Goal: Task Accomplishment & Management: Manage account settings

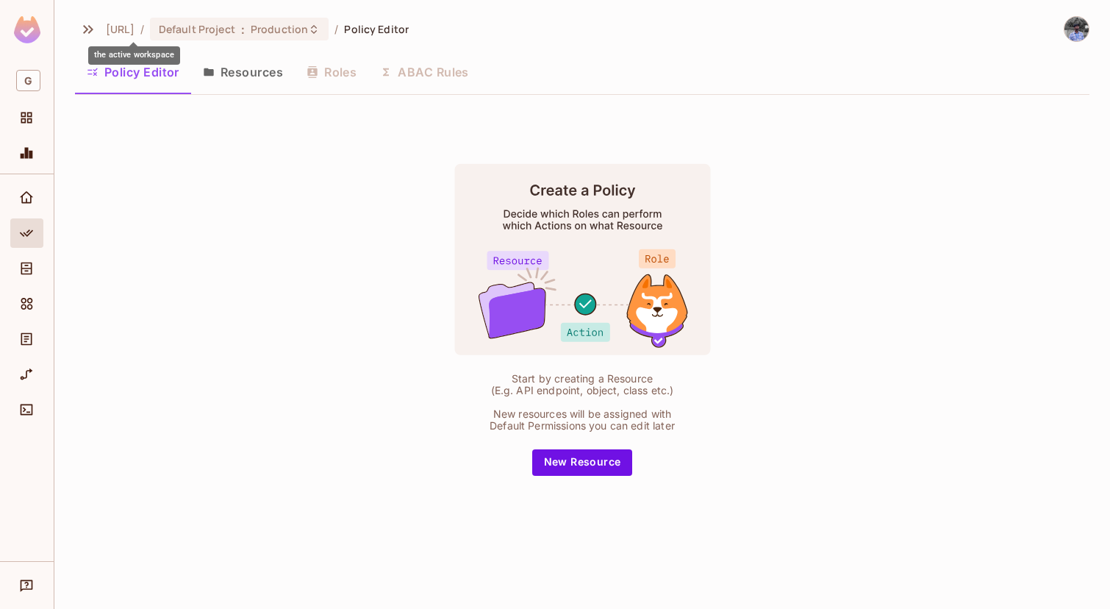
click at [128, 32] on span "[URL]" at bounding box center [120, 29] width 29 height 14
click at [29, 125] on span "Projects" at bounding box center [27, 118] width 18 height 18
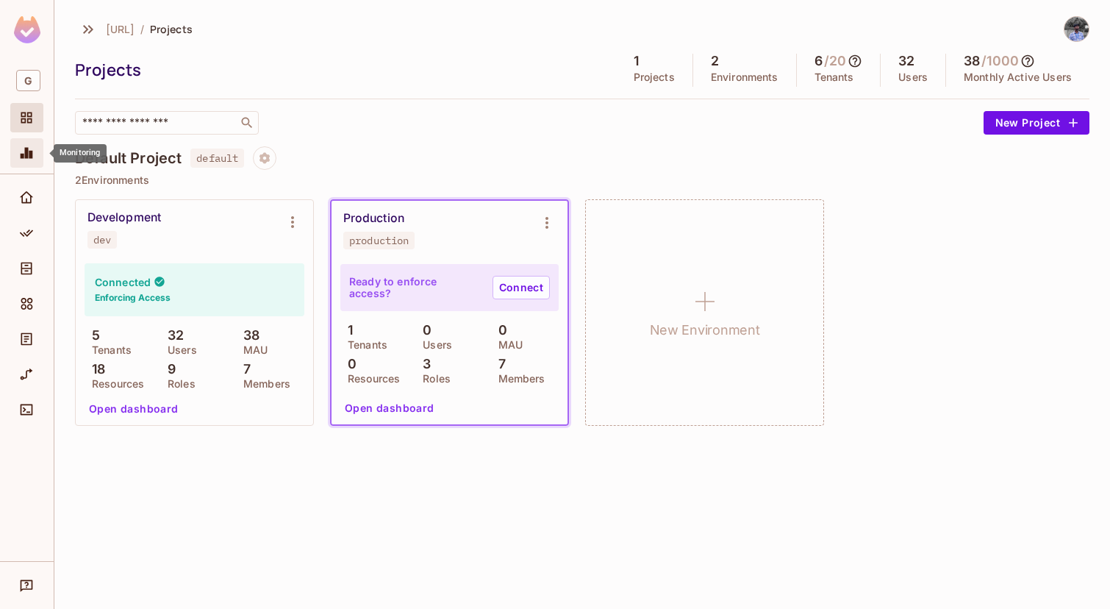
click at [21, 145] on span "Monitoring" at bounding box center [27, 153] width 18 height 18
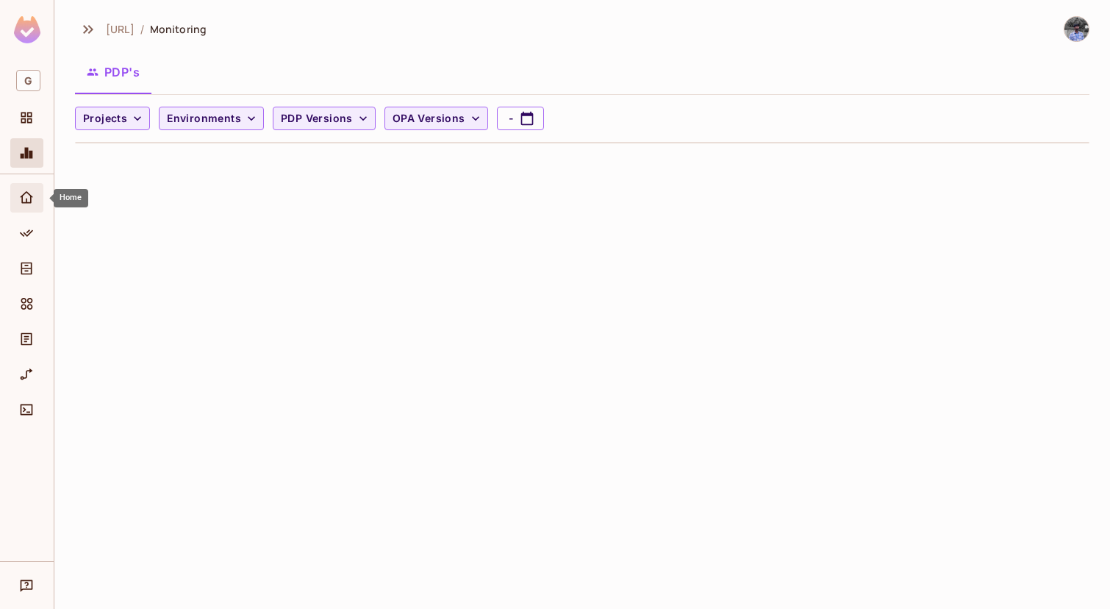
click at [24, 200] on icon "Home" at bounding box center [26, 197] width 15 height 15
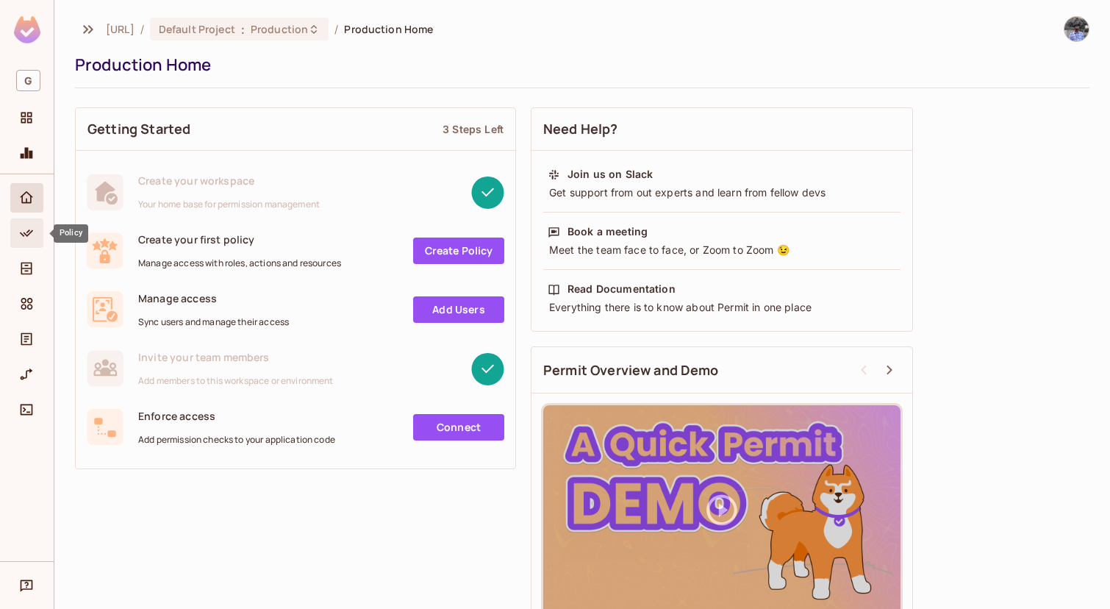
click at [25, 243] on div "Policy" at bounding box center [26, 232] width 33 height 29
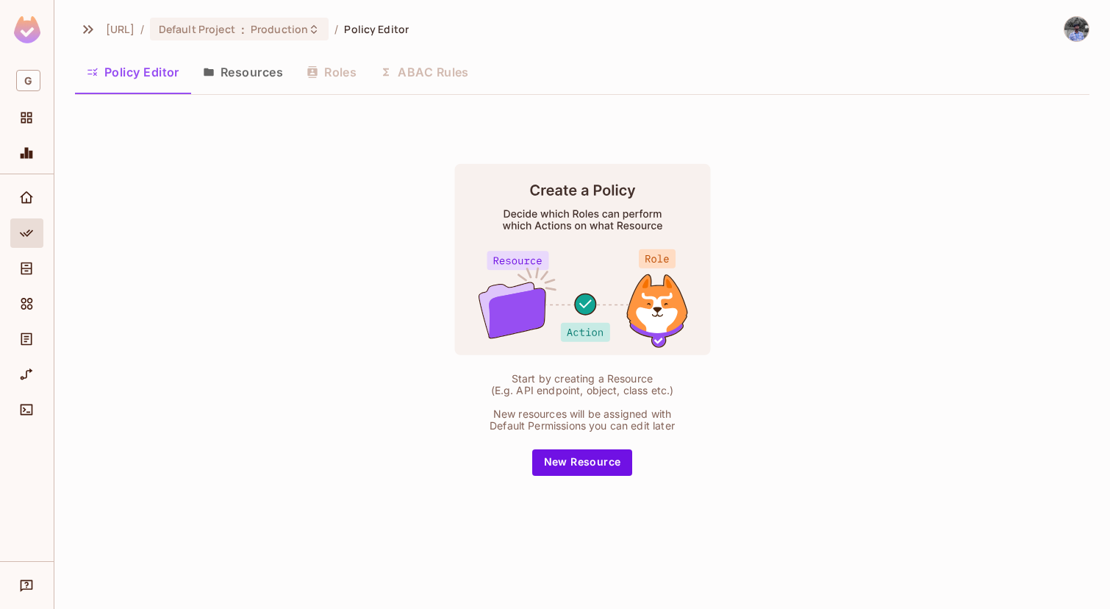
click at [241, 68] on button "Resources" at bounding box center [243, 72] width 104 height 37
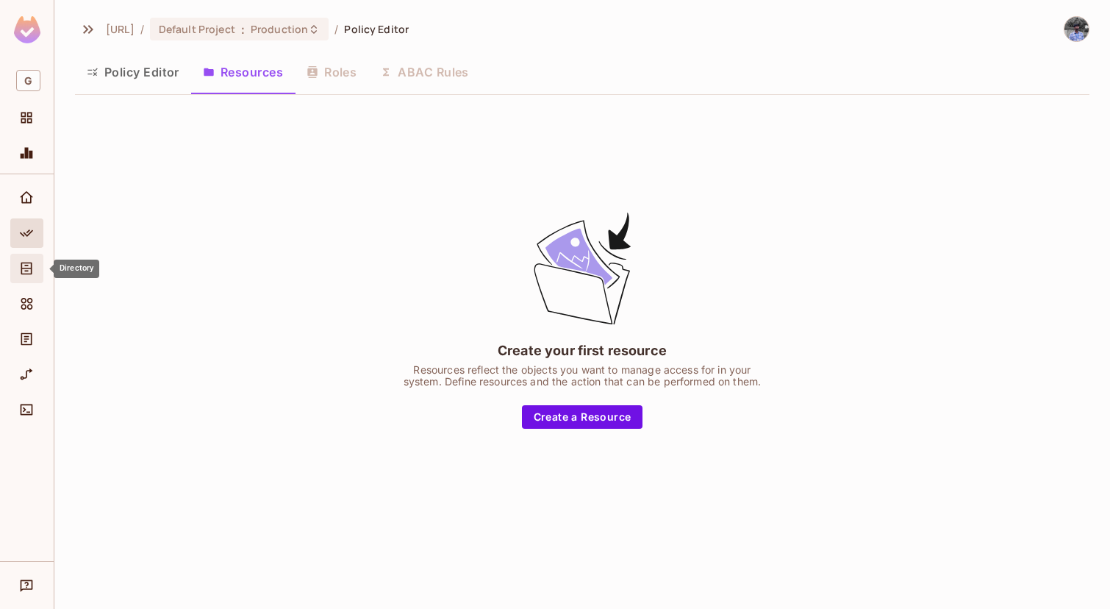
click at [19, 274] on icon "Directory" at bounding box center [26, 268] width 15 height 15
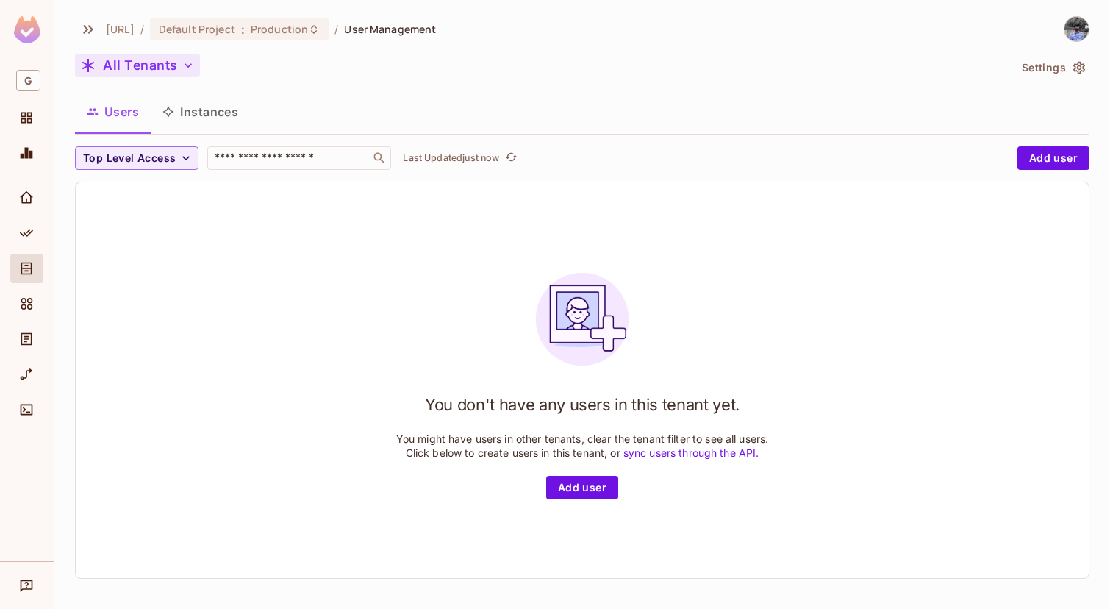
click at [181, 60] on icon "button" at bounding box center [188, 65] width 15 height 15
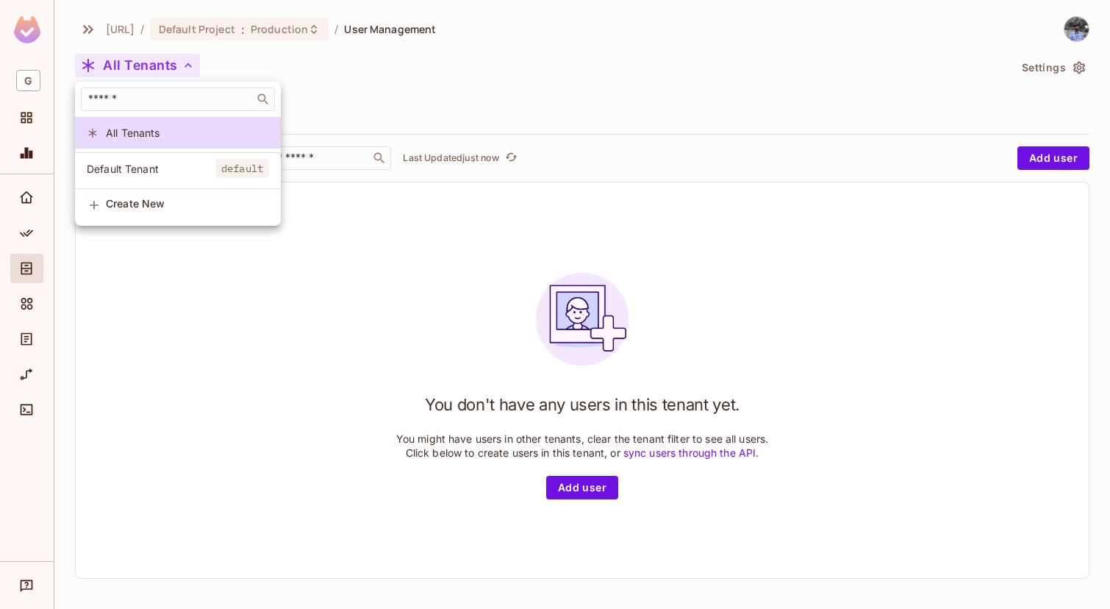
click at [512, 281] on div at bounding box center [555, 304] width 1110 height 609
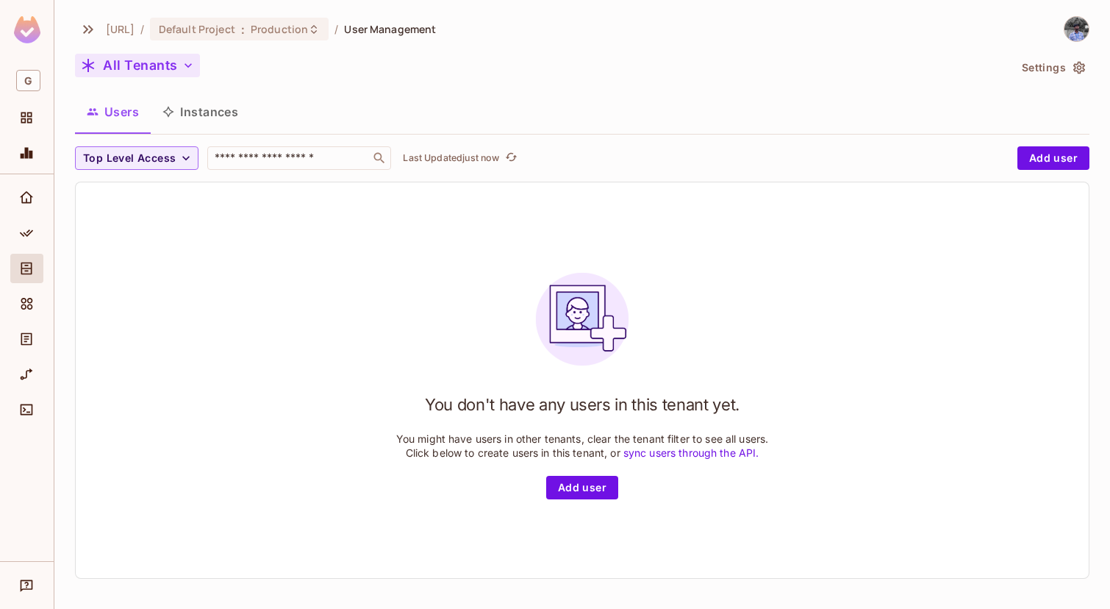
click at [169, 59] on button "All Tenants" at bounding box center [137, 66] width 125 height 24
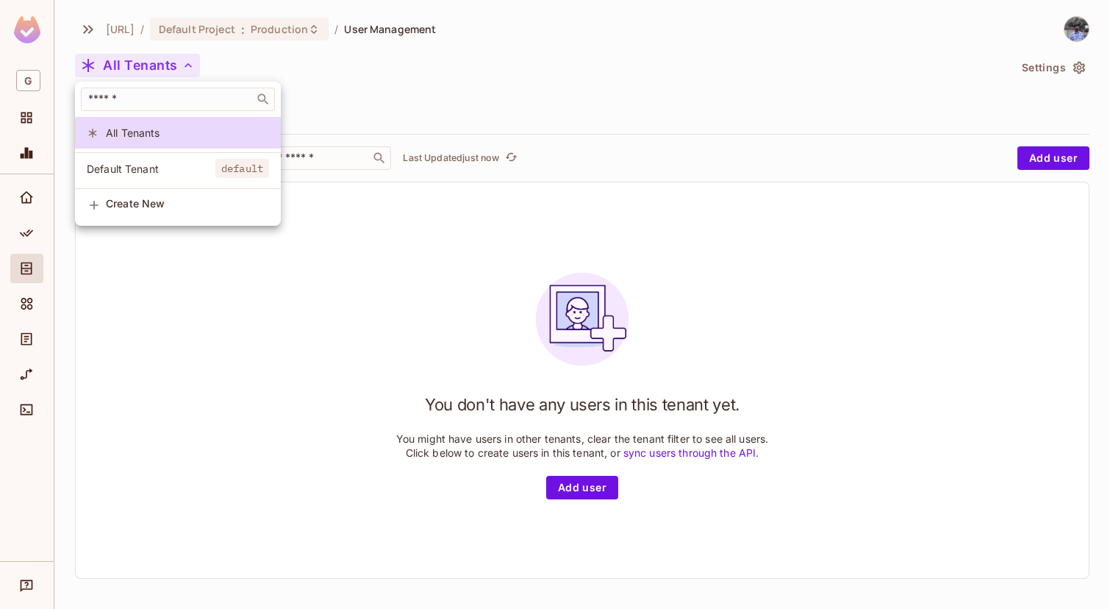
click at [159, 171] on span "Default Tenant" at bounding box center [151, 169] width 129 height 14
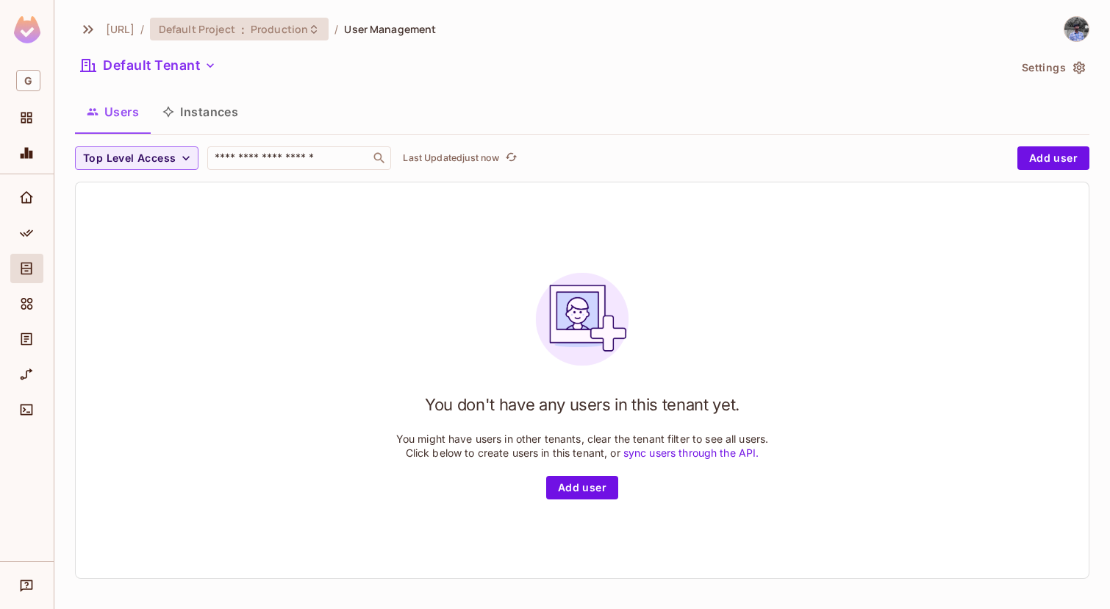
click at [235, 32] on span "Default Project" at bounding box center [197, 29] width 76 height 14
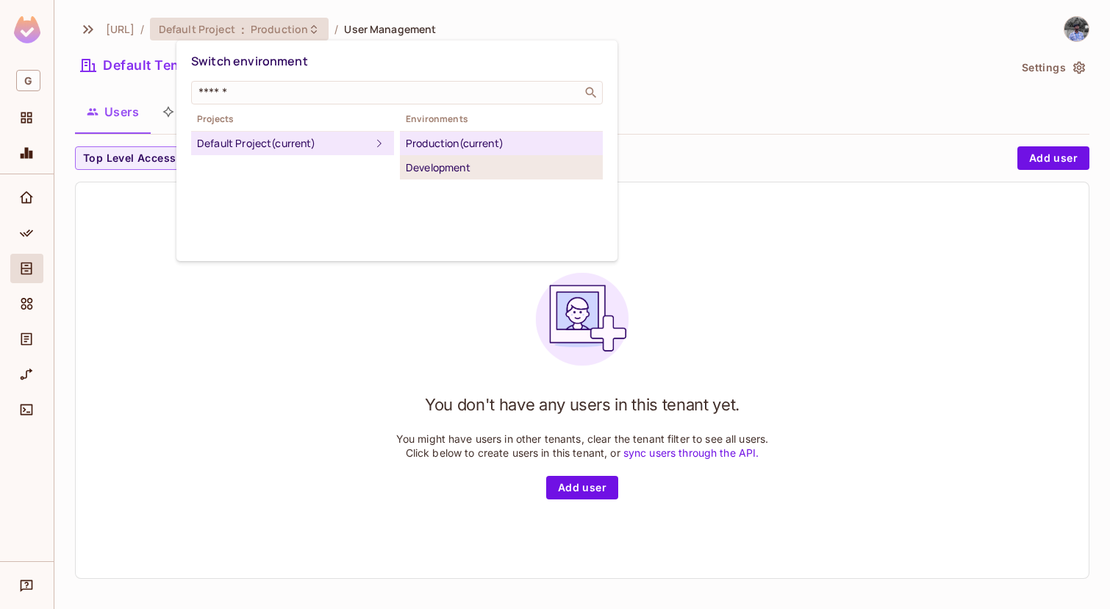
click at [433, 165] on div "Development" at bounding box center [501, 168] width 191 height 18
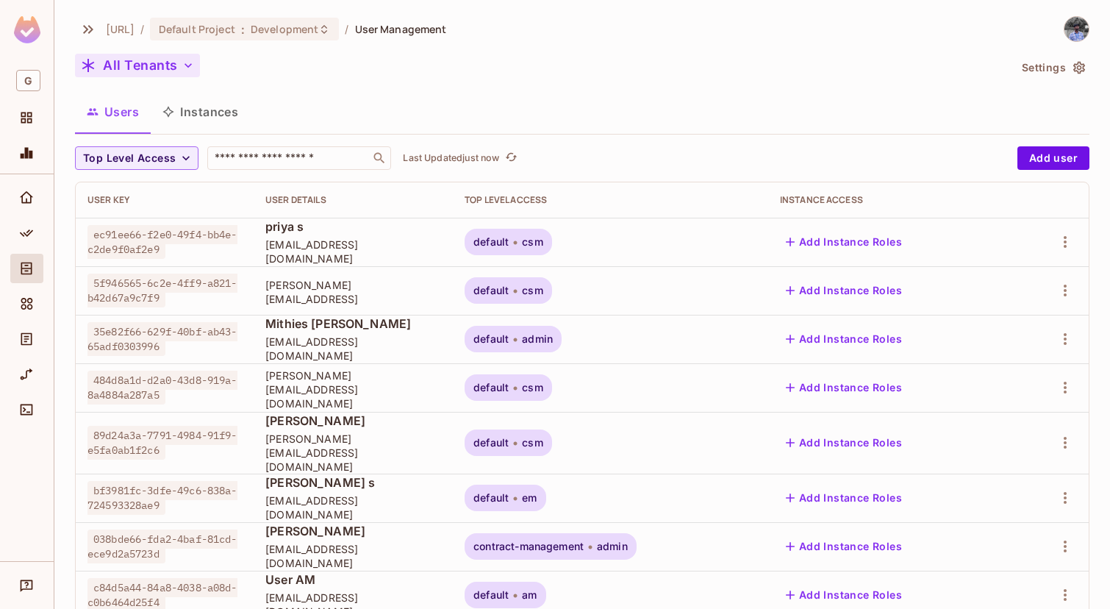
click at [161, 66] on button "All Tenants" at bounding box center [137, 66] width 125 height 24
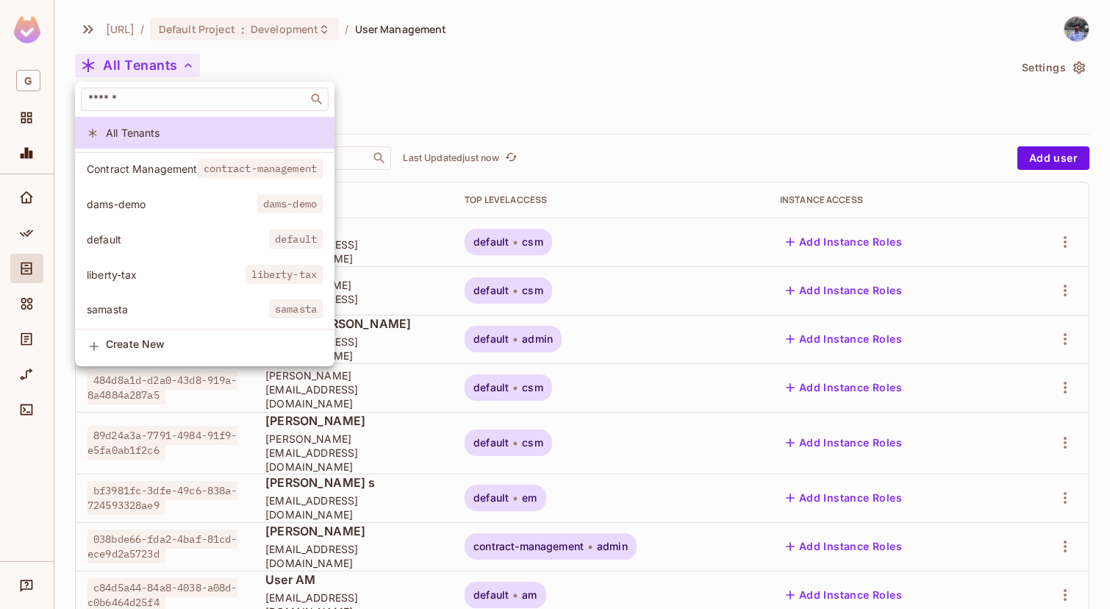
click at [198, 313] on span "samasta" at bounding box center [178, 309] width 182 height 14
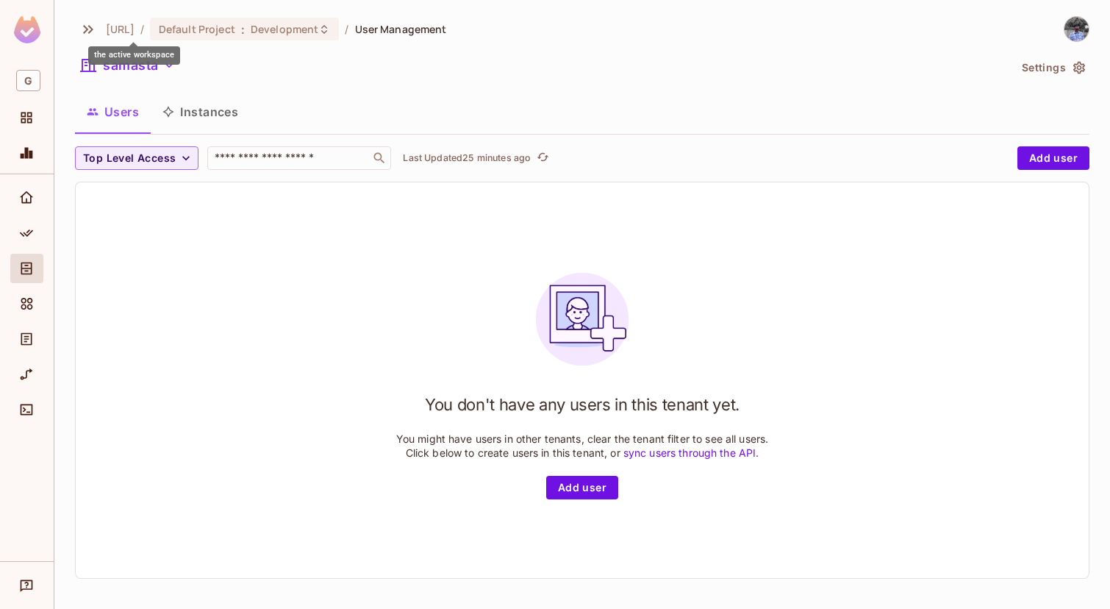
click at [135, 60] on div "the active workspace" at bounding box center [134, 55] width 92 height 18
click at [209, 65] on div "samasta" at bounding box center [541, 68] width 933 height 28
click at [150, 65] on button "samasta" at bounding box center [128, 66] width 106 height 24
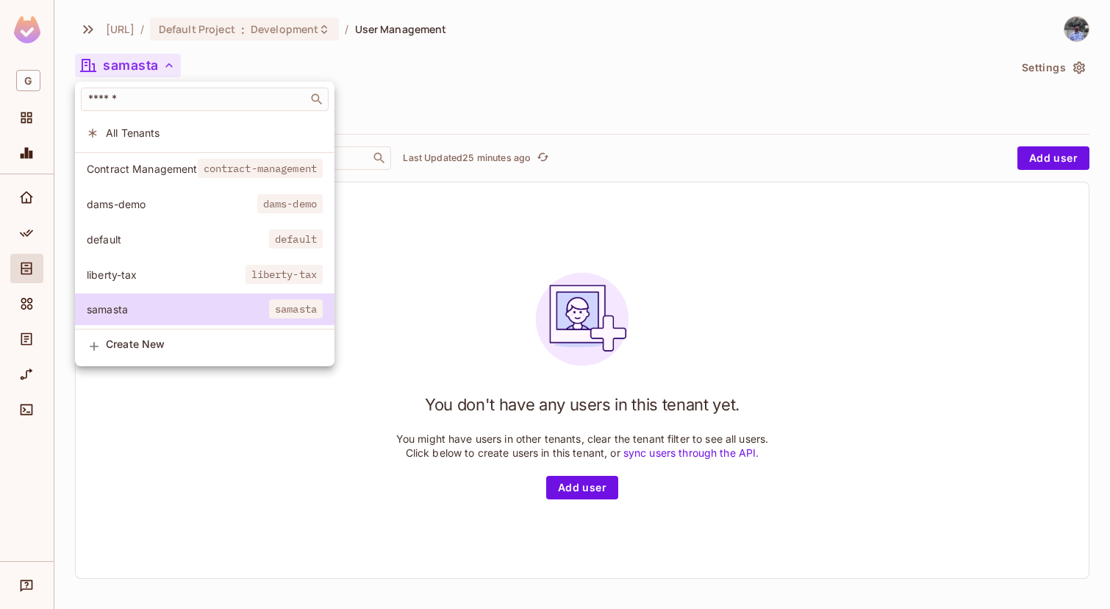
click at [462, 287] on div at bounding box center [555, 304] width 1110 height 609
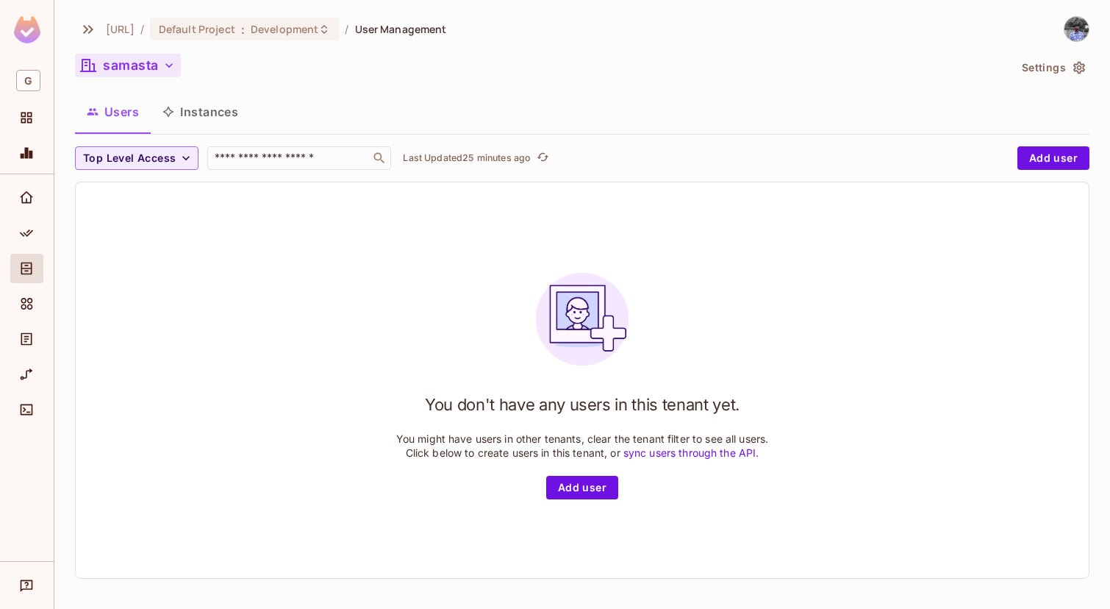
click at [151, 66] on button "samasta" at bounding box center [128, 66] width 106 height 24
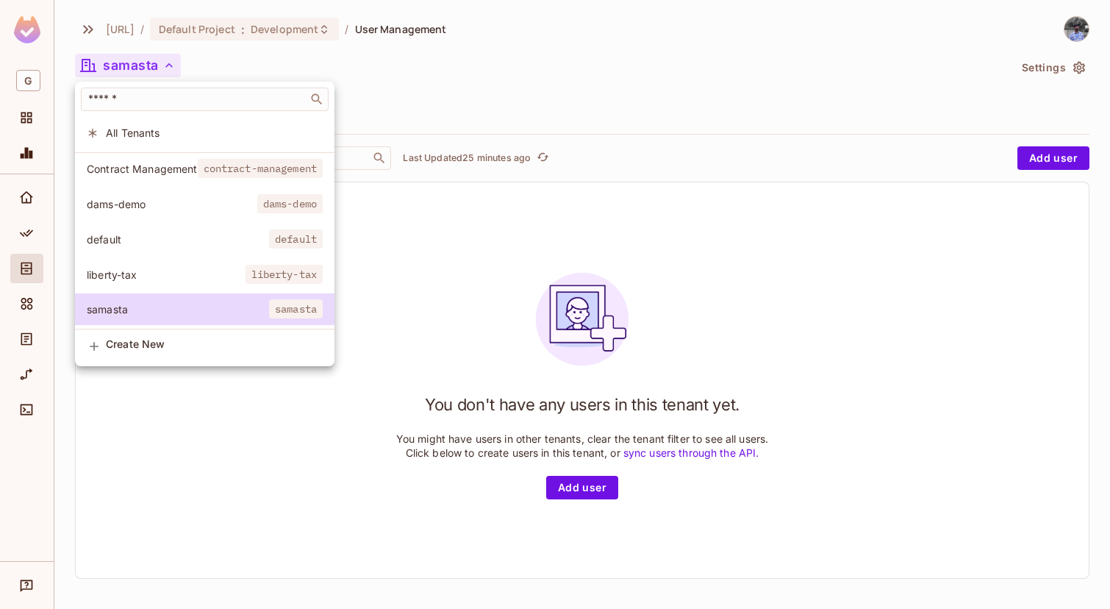
click at [1049, 71] on div at bounding box center [555, 304] width 1110 height 609
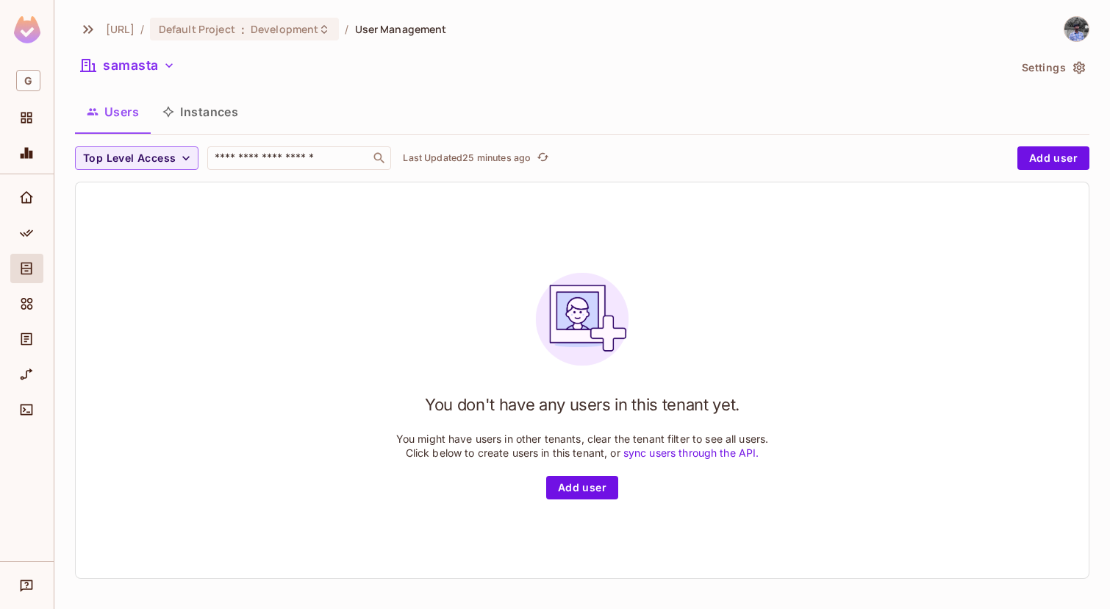
click at [1055, 61] on button "Settings" at bounding box center [1052, 68] width 73 height 24
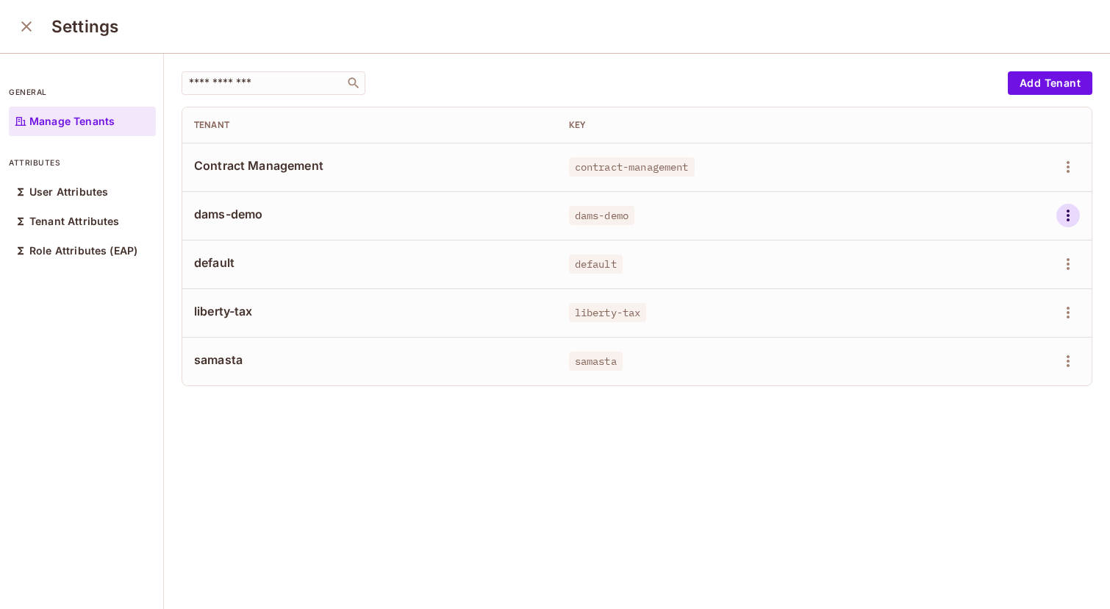
click at [1072, 217] on icon "button" at bounding box center [1068, 216] width 18 height 18
click at [1021, 306] on div "Delete Tenant" at bounding box center [1014, 313] width 69 height 15
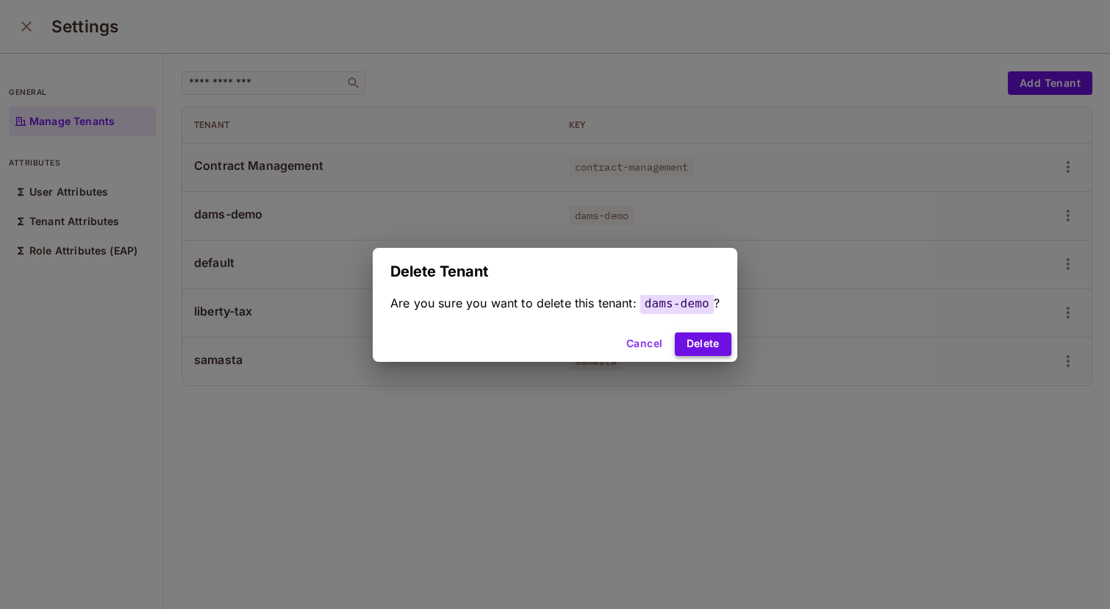
click at [704, 342] on button "Delete" at bounding box center [703, 344] width 57 height 24
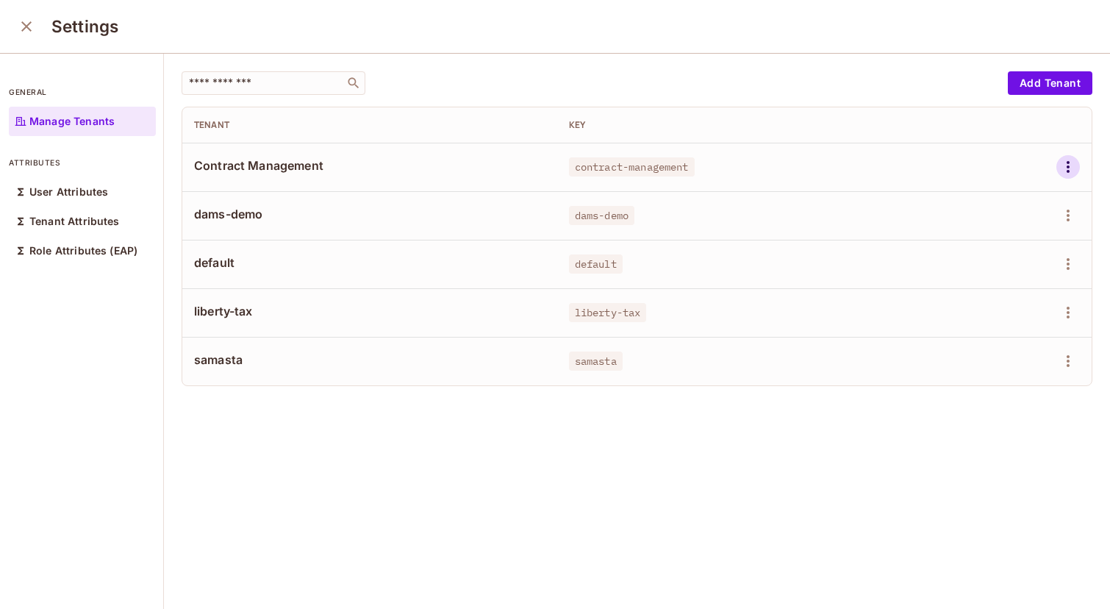
click at [1077, 161] on button "button" at bounding box center [1068, 167] width 24 height 24
click at [1019, 262] on div "Delete Tenant" at bounding box center [1014, 265] width 69 height 15
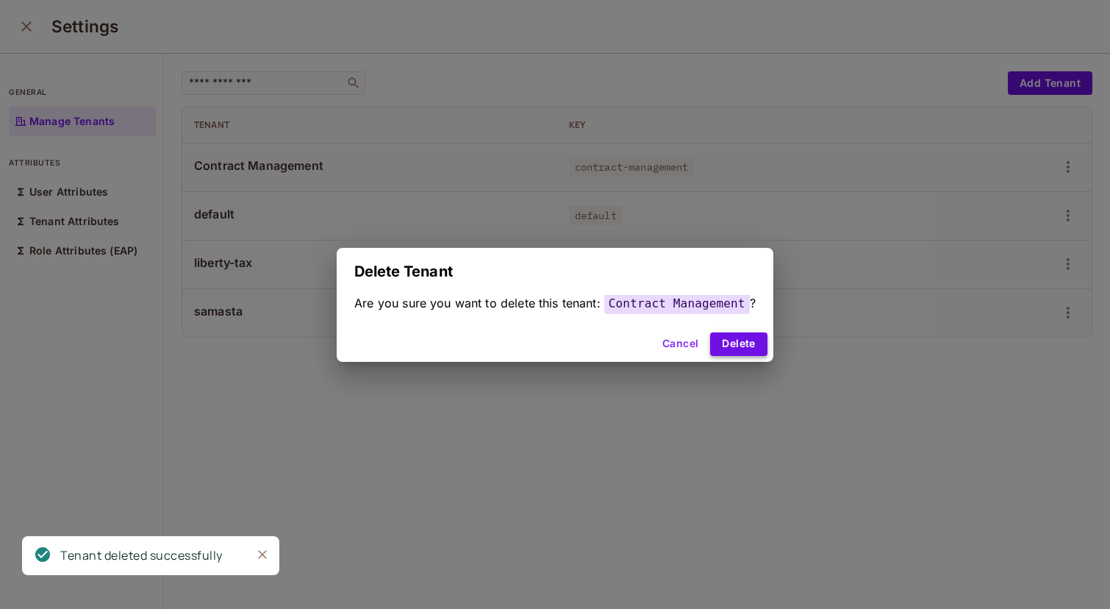
click at [733, 348] on button "Delete" at bounding box center [738, 344] width 57 height 24
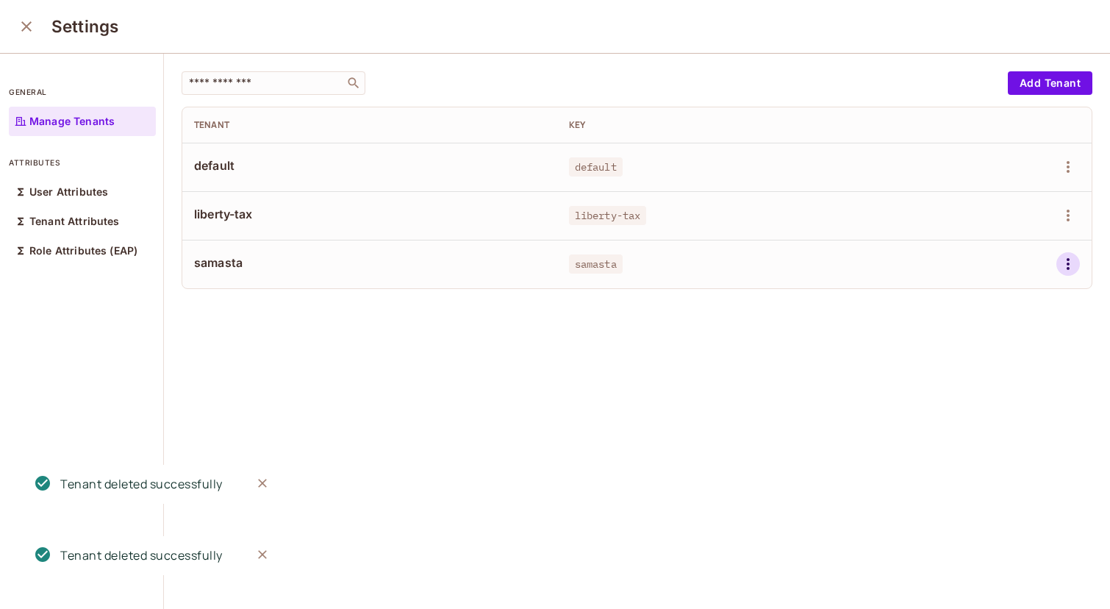
click at [1066, 258] on icon "button" at bounding box center [1068, 264] width 18 height 18
click at [1068, 212] on div at bounding box center [555, 304] width 1110 height 609
click at [1068, 212] on icon "button" at bounding box center [1068, 216] width 18 height 18
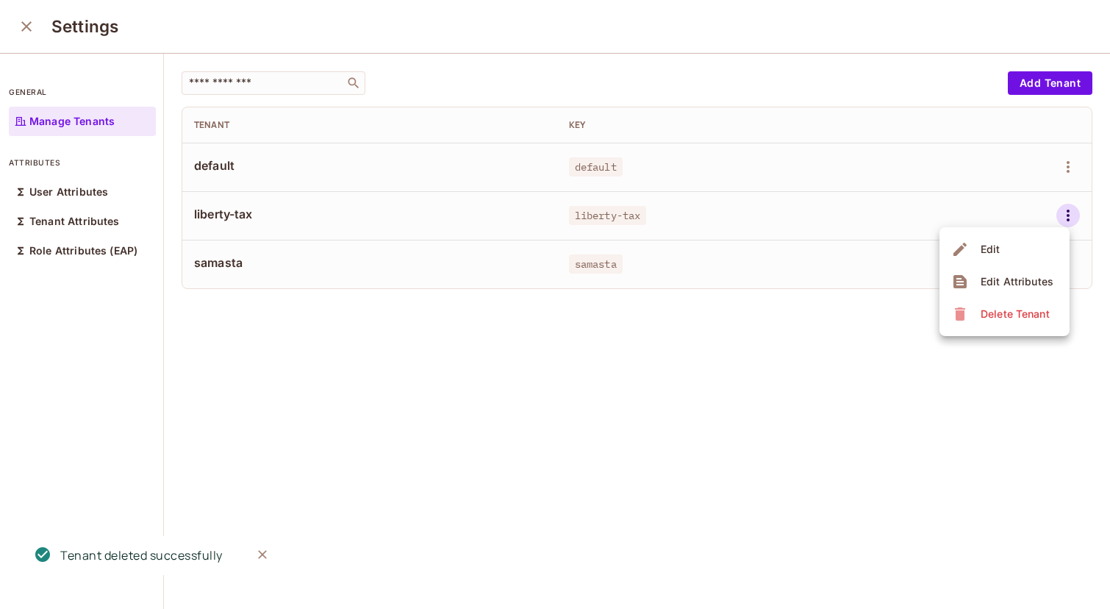
click at [1015, 314] on div "Delete Tenant" at bounding box center [1014, 313] width 69 height 15
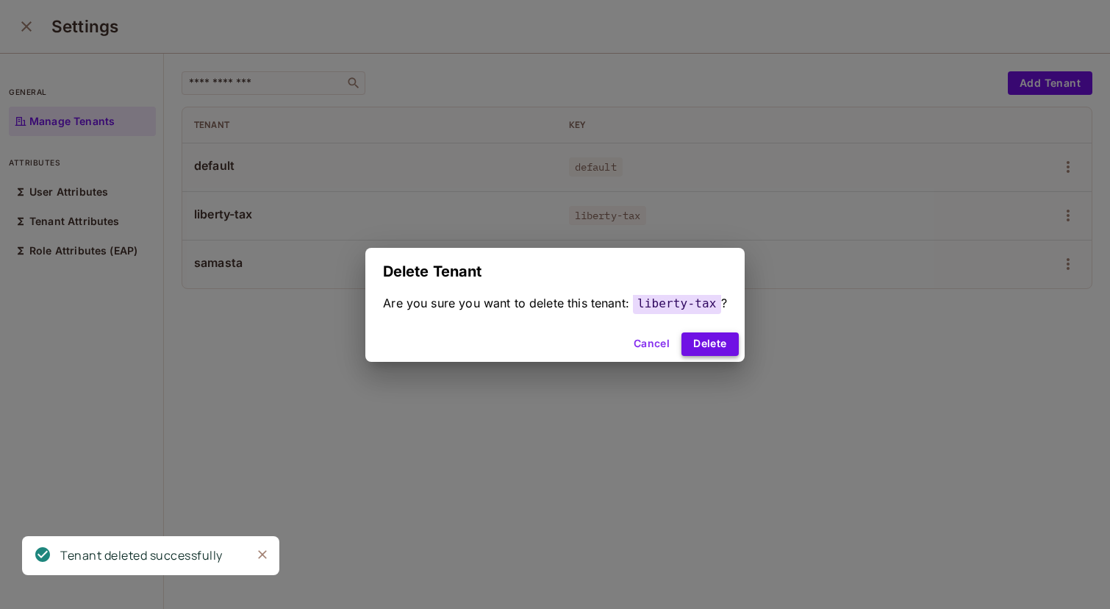
click at [718, 342] on button "Delete" at bounding box center [709, 344] width 57 height 24
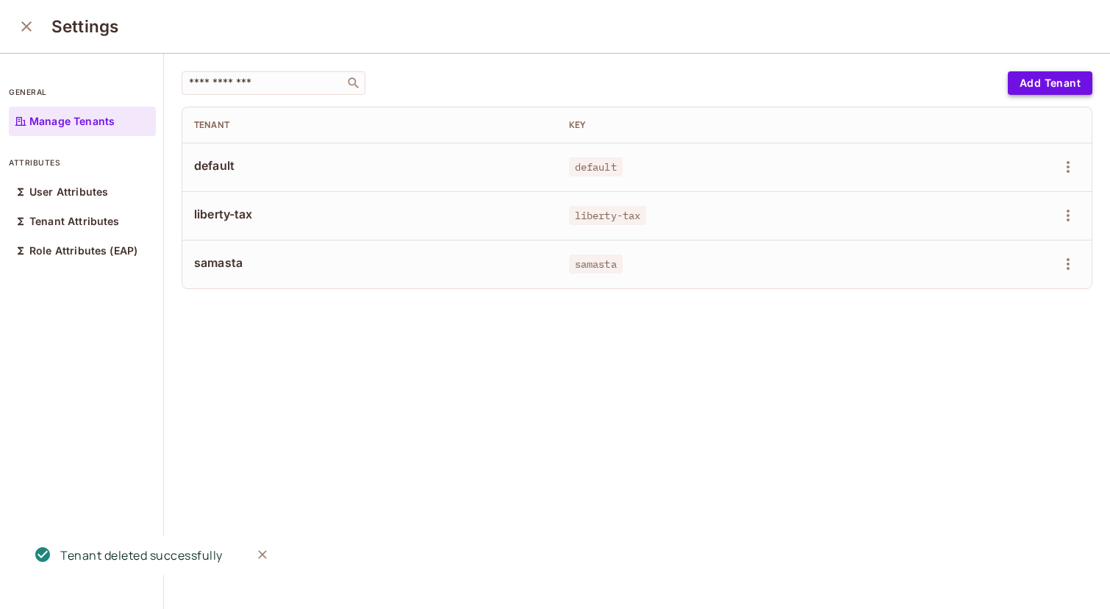
click at [1048, 88] on button "Add Tenant" at bounding box center [1050, 83] width 85 height 24
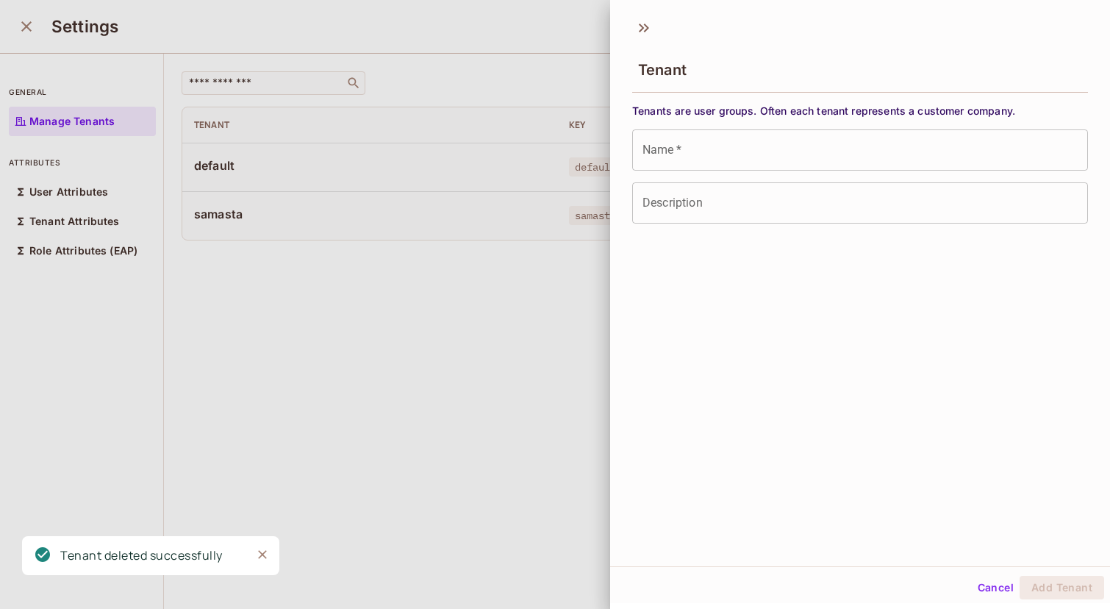
click at [803, 155] on input "Name   *" at bounding box center [860, 149] width 456 height 41
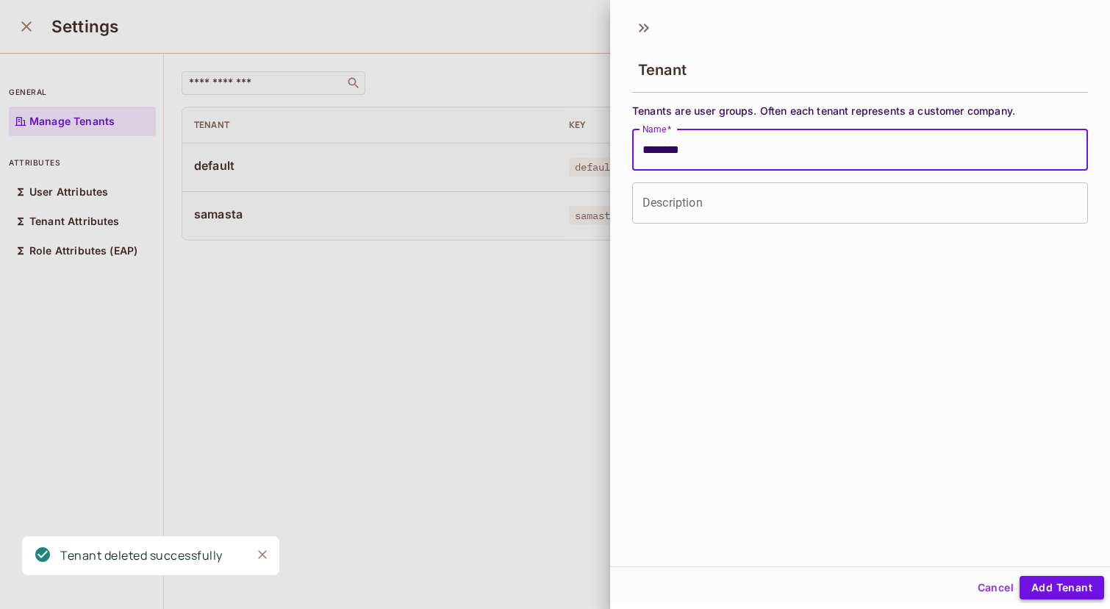
type input "********"
click at [1040, 581] on button "Add Tenant" at bounding box center [1061, 587] width 85 height 24
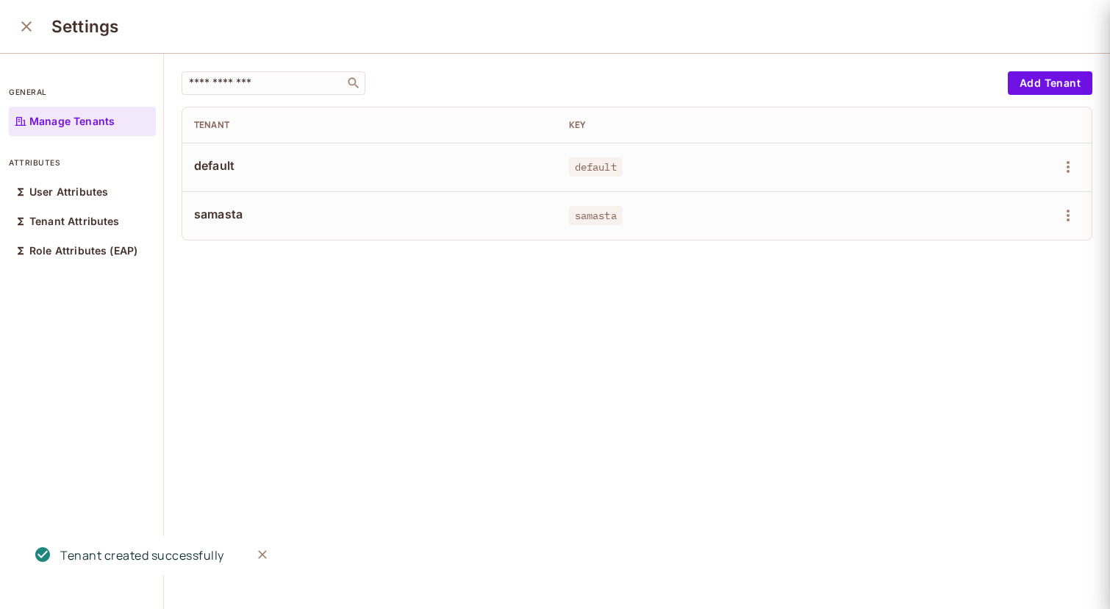
click at [1040, 581] on div "​ Add Tenant Tenant Key default default samasta samasta" at bounding box center [637, 332] width 946 height 556
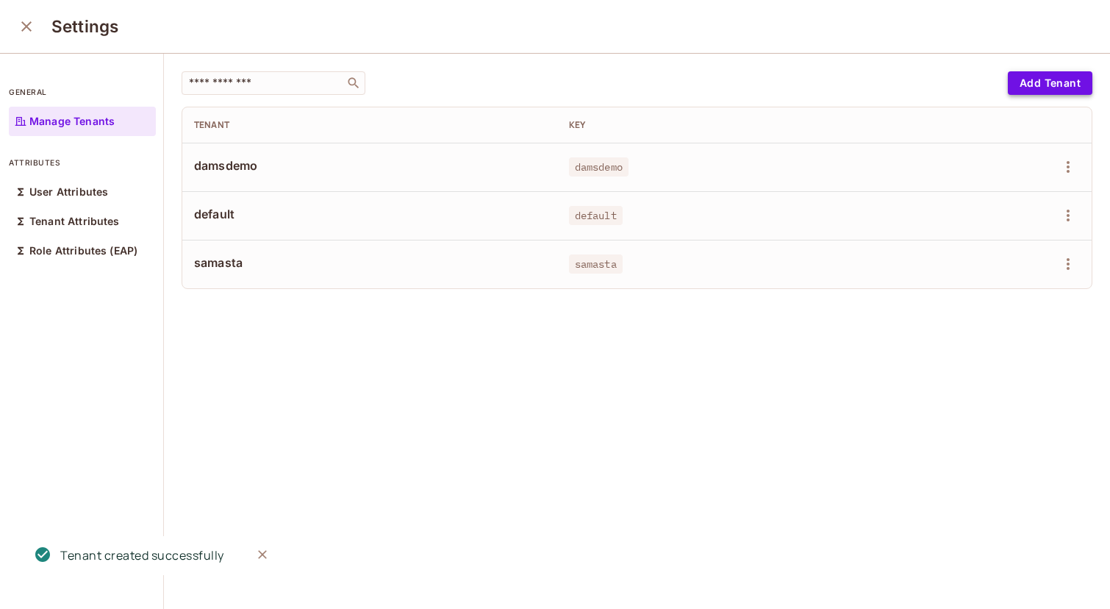
click at [1061, 85] on button "Add Tenant" at bounding box center [1050, 83] width 85 height 24
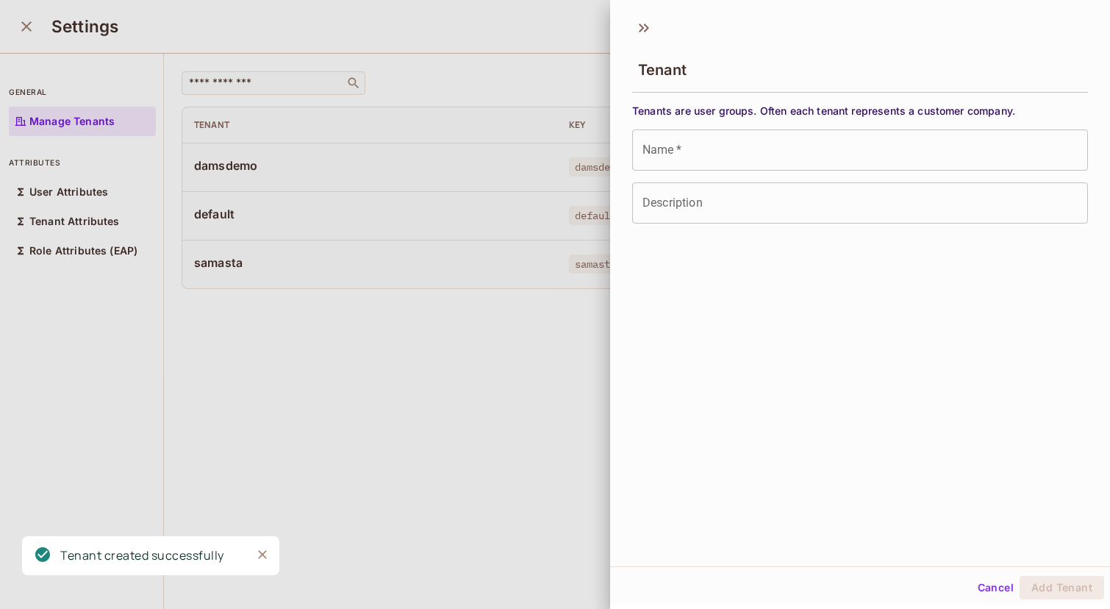
click at [716, 152] on input "Name   *" at bounding box center [860, 149] width 456 height 41
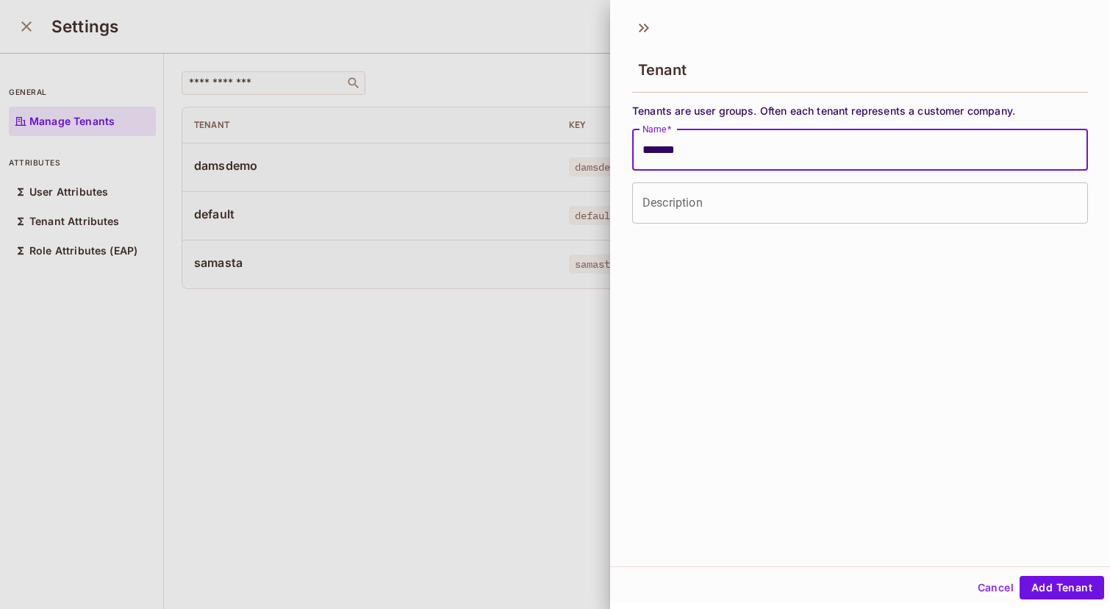
type input "**********"
click at [1047, 578] on button "Add Tenant" at bounding box center [1061, 587] width 85 height 24
